Goal: Information Seeking & Learning: Compare options

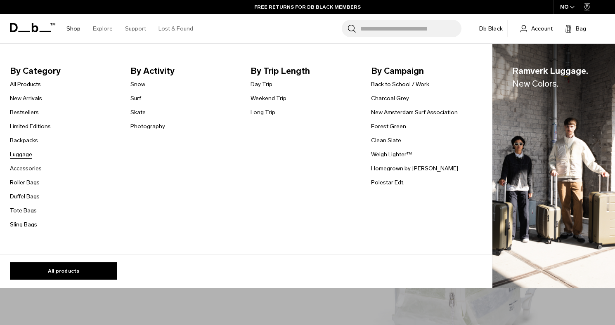
click at [21, 156] on link "Luggage" at bounding box center [21, 154] width 22 height 9
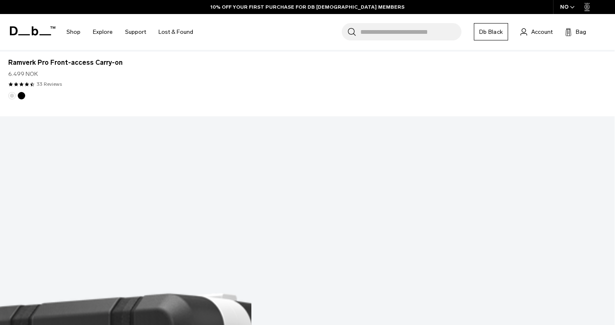
scroll to position [844, 0]
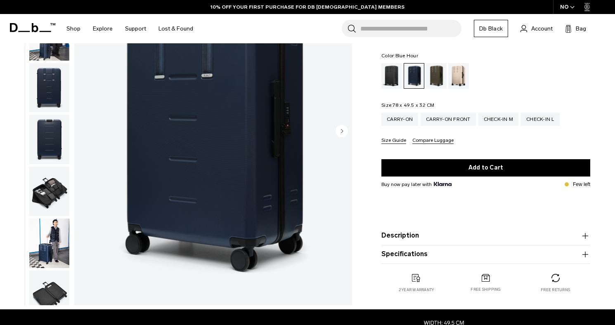
scroll to position [127, 0]
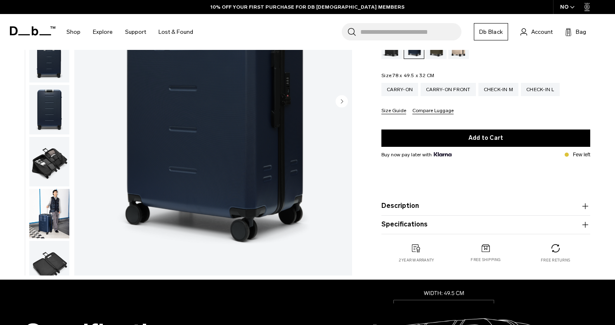
click at [394, 225] on button "Specifications" at bounding box center [486, 225] width 209 height 10
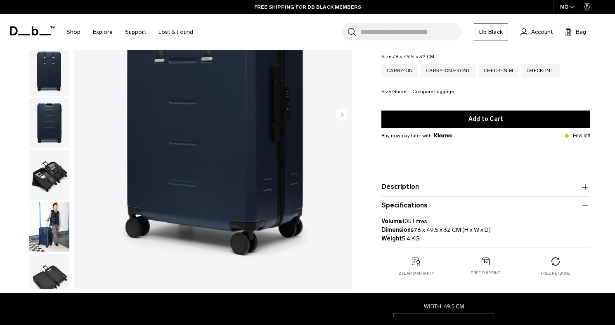
scroll to position [112, 0]
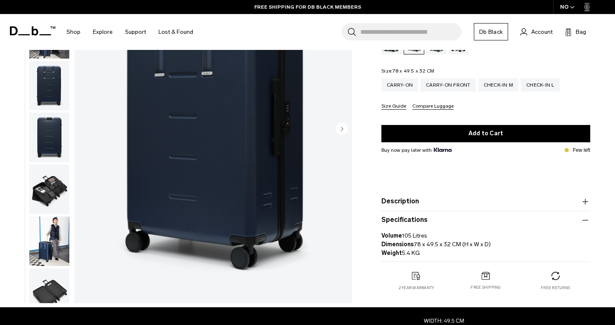
drag, startPoint x: 415, startPoint y: 245, endPoint x: 458, endPoint y: 246, distance: 42.1
click at [458, 243] on p "Volume 105 Litres Dimensions 78 x 49.5 x 32 CM (H x W x D) Weight 5.4 KG" at bounding box center [486, 241] width 209 height 32
drag, startPoint x: 415, startPoint y: 245, endPoint x: 489, endPoint y: 243, distance: 74.0
click at [489, 243] on p "Volume 105 Litres Dimensions 78 x 49.5 x 32 CM (H x W x D) Weight 5.4 KG" at bounding box center [486, 241] width 209 height 32
copy p "78 x 49.5 x 32 CM (H x W x D)"
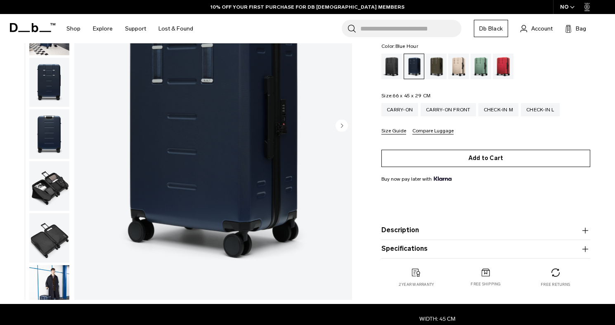
scroll to position [101, 0]
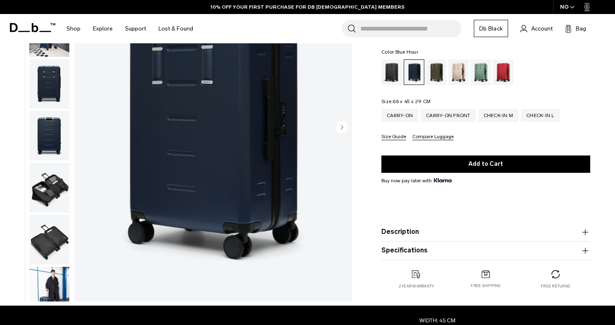
click at [402, 251] on button "Specifications" at bounding box center [486, 251] width 209 height 10
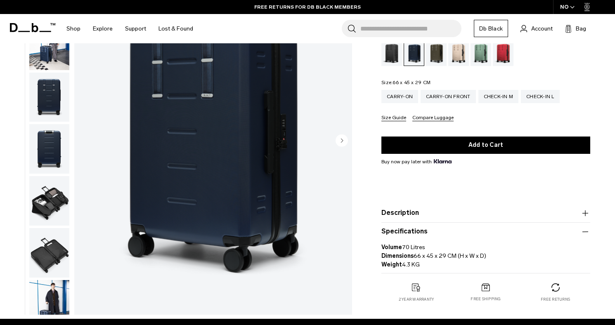
drag, startPoint x: 414, startPoint y: 257, endPoint x: 498, endPoint y: 257, distance: 84.2
click at [497, 257] on p "Volume 70 Litres Dimensions 66 x 45 x 29 CM (H x W x D) Weight 4.3 KG" at bounding box center [486, 253] width 209 height 32
copy p "66 x 45 x 29 CM (H x W x D)"
